Goal: Task Accomplishment & Management: Manage account settings

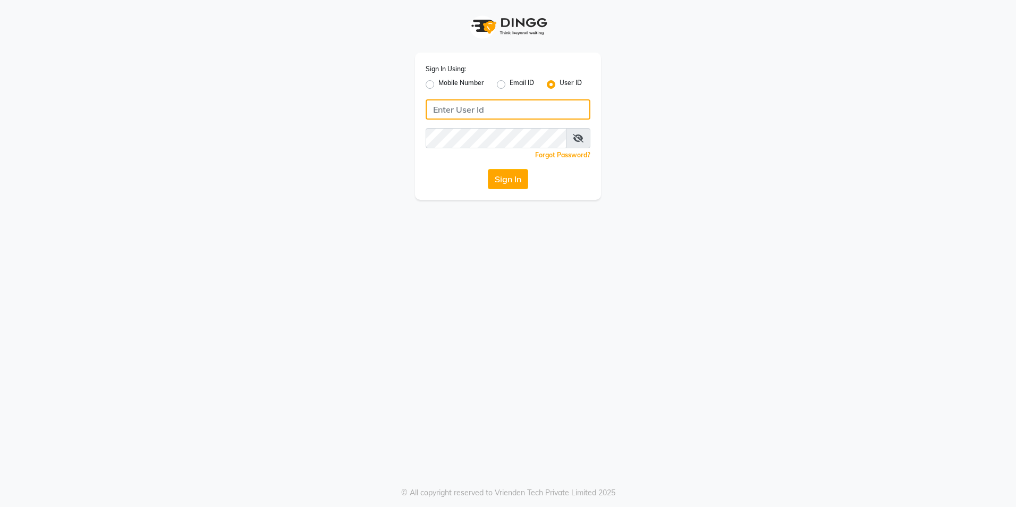
type input "8999679795"
click at [438, 83] on label "Mobile Number" at bounding box center [461, 84] width 46 height 13
click at [438, 83] on input "Mobile Number" at bounding box center [441, 81] width 7 height 7
radio input "true"
radio input "false"
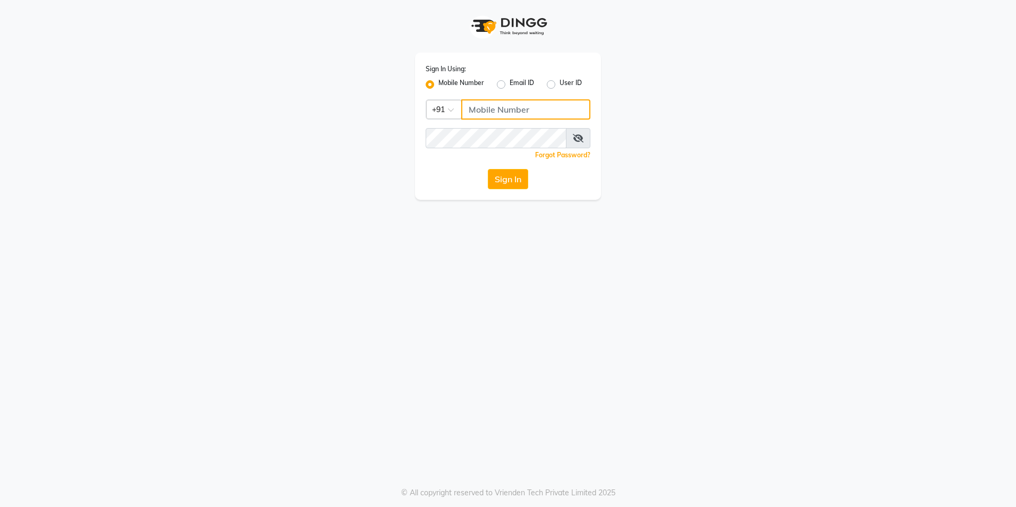
click at [525, 113] on input "Username" at bounding box center [525, 109] width 129 height 20
click at [528, 111] on input "Username" at bounding box center [525, 109] width 129 height 20
type input "8999679795"
click at [505, 176] on button "Sign In" at bounding box center [508, 179] width 40 height 20
